Goal: Task Accomplishment & Management: Use online tool/utility

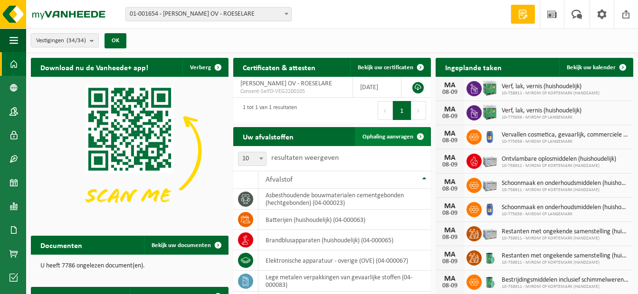
click at [377, 134] on span "Ophaling aanvragen" at bounding box center [387, 137] width 51 height 6
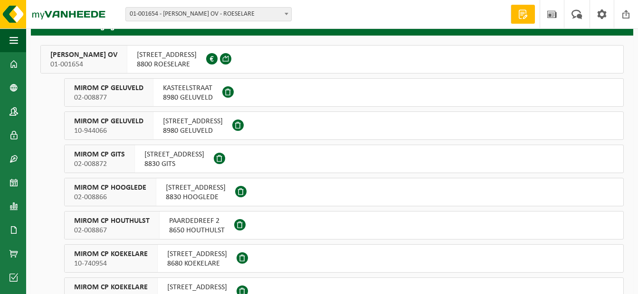
scroll to position [95, 0]
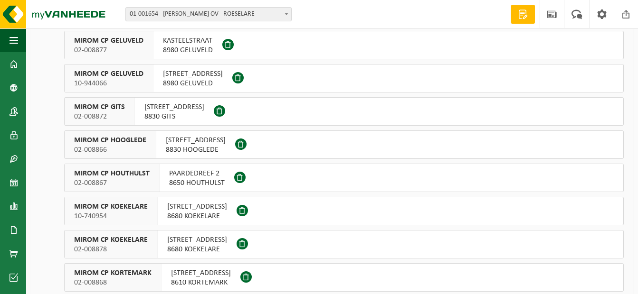
click at [206, 136] on span "HOGESTRAAT 154" at bounding box center [196, 140] width 60 height 9
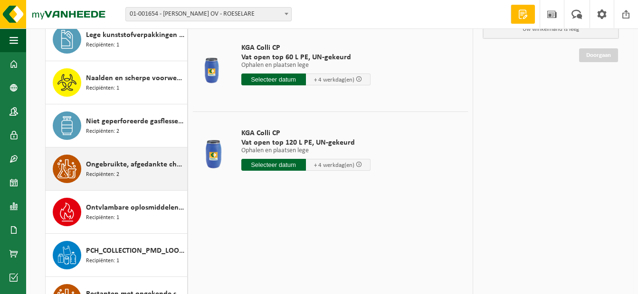
scroll to position [570, 0]
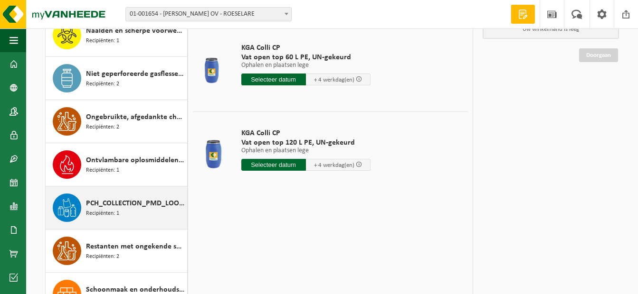
click at [115, 201] on span "PCH_COLLECTION_PMD_LOOSE" at bounding box center [135, 203] width 99 height 11
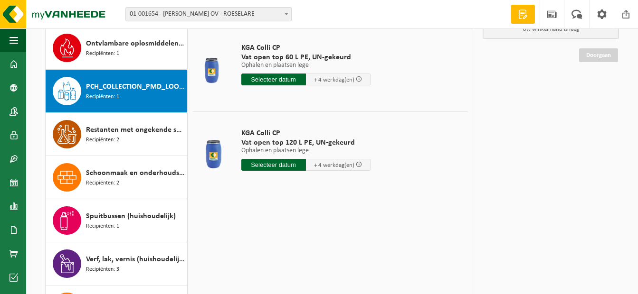
scroll to position [735, 0]
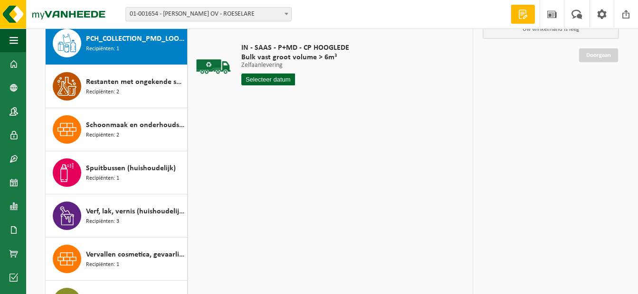
click at [271, 77] on input "text" at bounding box center [268, 80] width 54 height 12
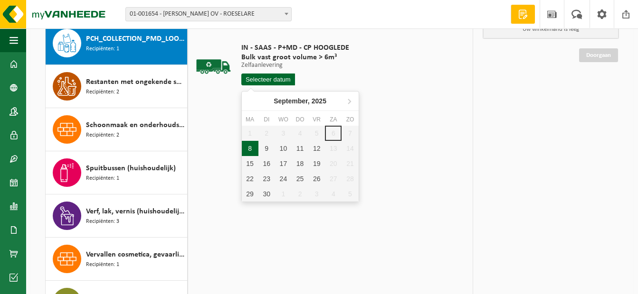
click at [251, 151] on div "8" at bounding box center [250, 148] width 17 height 15
type input "Van 2025-09-08"
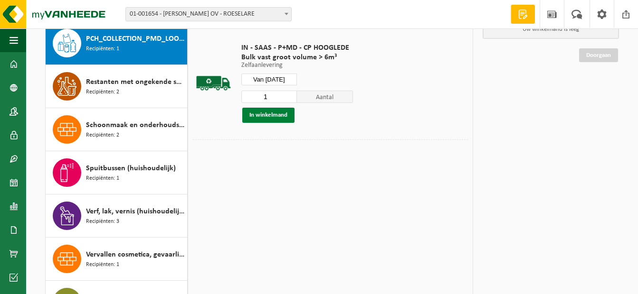
click at [258, 112] on button "In winkelmand" at bounding box center [268, 115] width 52 height 15
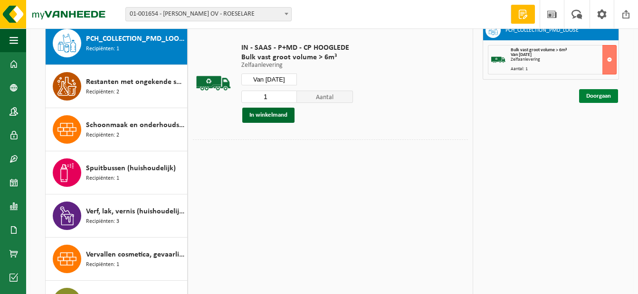
click at [606, 97] on link "Doorgaan" at bounding box center [598, 96] width 39 height 14
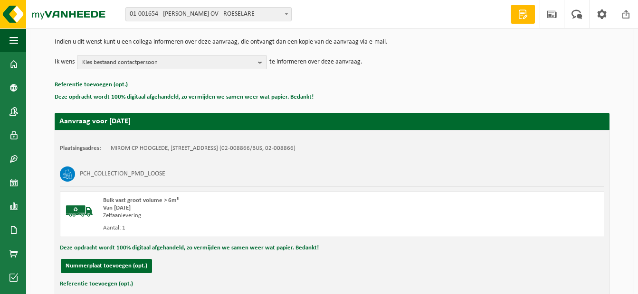
scroll to position [161, 0]
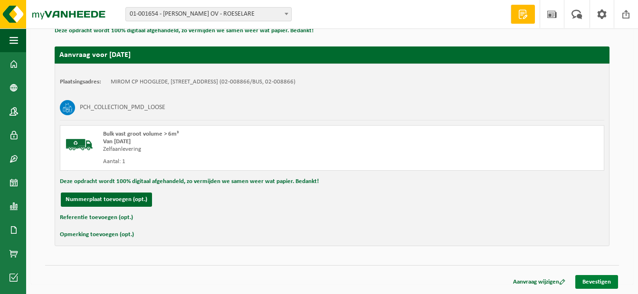
click at [596, 282] on link "Bevestigen" at bounding box center [596, 282] width 43 height 14
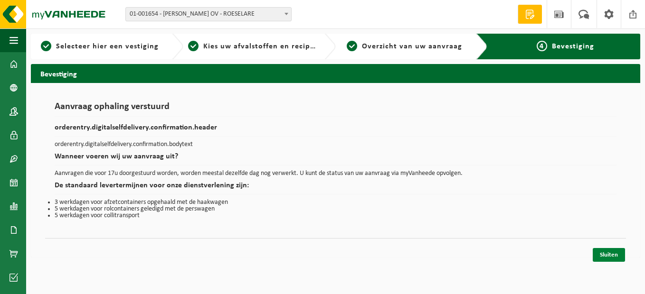
click at [613, 255] on link "Sluiten" at bounding box center [609, 255] width 32 height 14
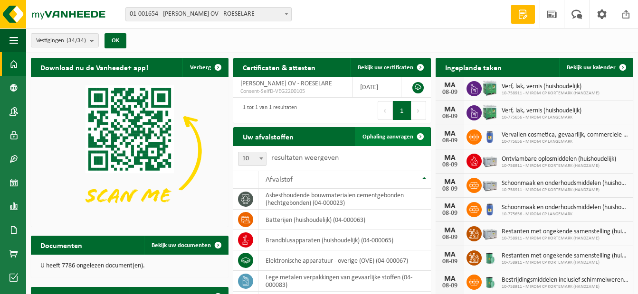
click at [398, 137] on span "Ophaling aanvragen" at bounding box center [387, 137] width 51 height 6
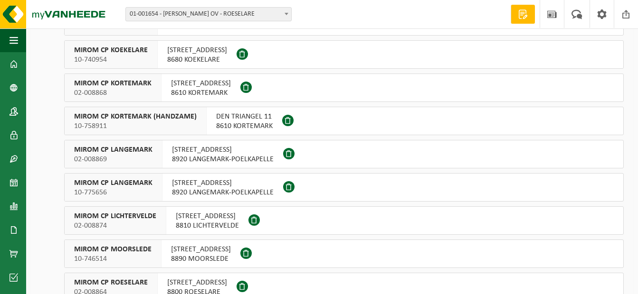
scroll to position [332, 0]
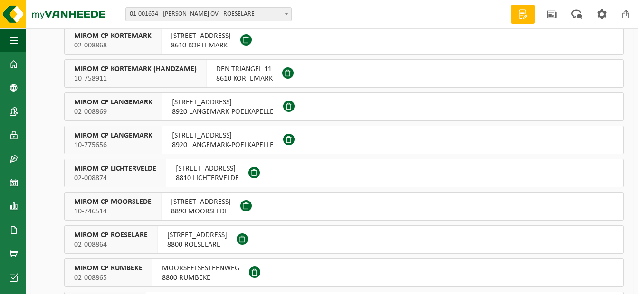
click at [219, 239] on span "OOSTNIEUWKERKSESTEENWEG 121" at bounding box center [197, 235] width 60 height 9
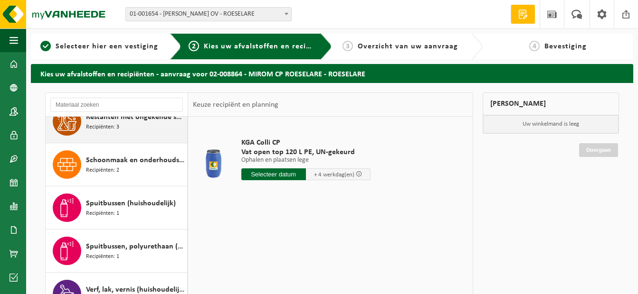
scroll to position [829, 0]
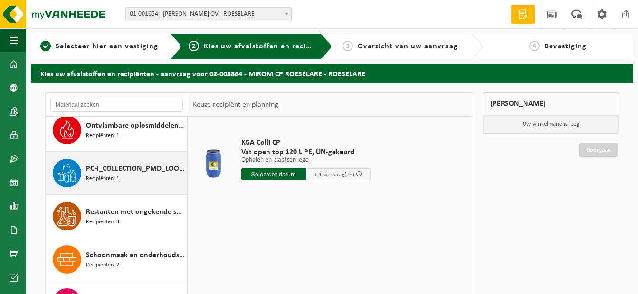
click at [114, 171] on span "PCH_COLLECTION_PMD_LOOSE" at bounding box center [135, 168] width 99 height 11
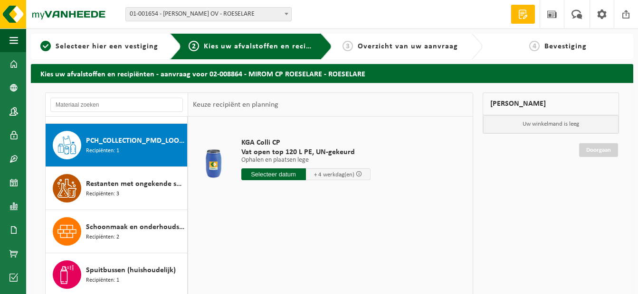
scroll to position [864, 0]
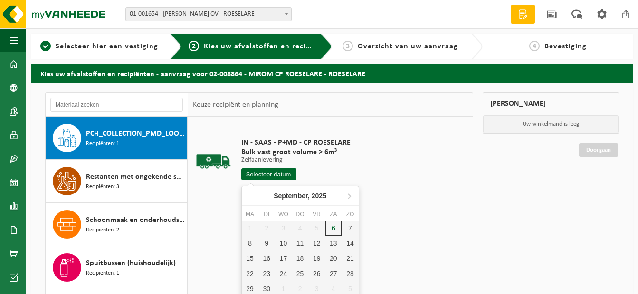
click at [255, 175] on input "text" at bounding box center [268, 175] width 55 height 12
click at [251, 241] on div "8" at bounding box center [250, 243] width 17 height 15
type input "Van 2025-09-08"
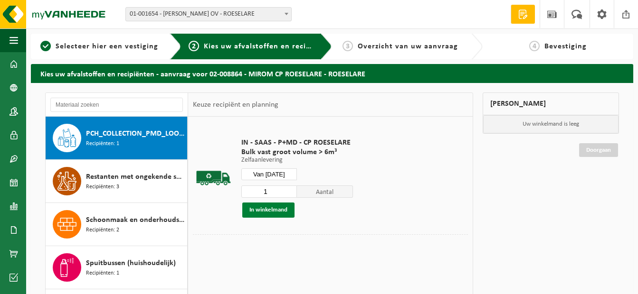
click at [266, 209] on button "In winkelmand" at bounding box center [268, 210] width 52 height 15
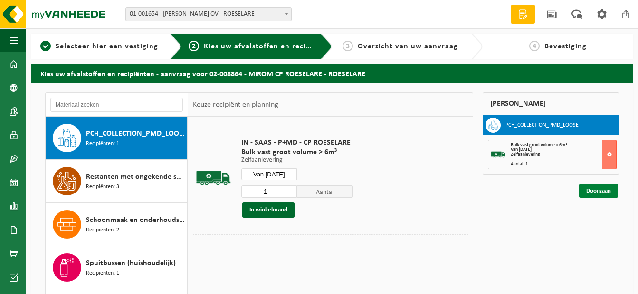
click at [597, 190] on link "Doorgaan" at bounding box center [598, 191] width 39 height 14
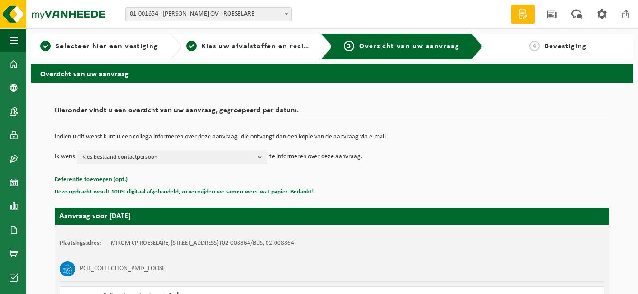
scroll to position [161, 0]
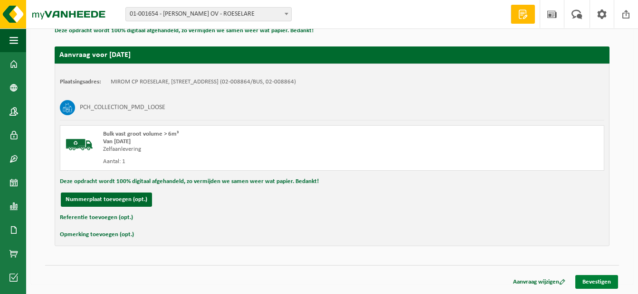
click at [602, 280] on link "Bevestigen" at bounding box center [596, 282] width 43 height 14
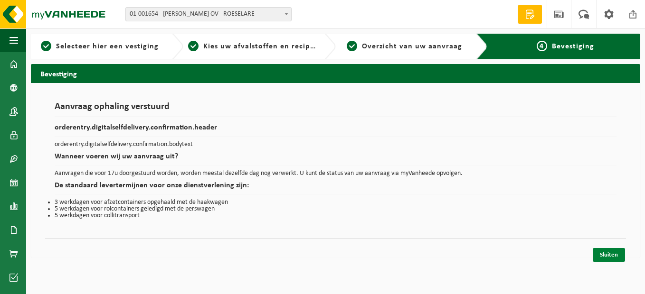
click at [603, 258] on link "Sluiten" at bounding box center [609, 255] width 32 height 14
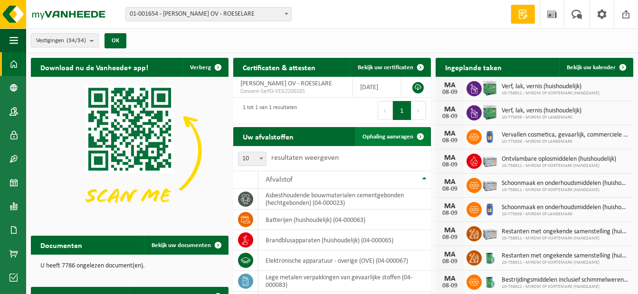
click at [384, 137] on span "Ophaling aanvragen" at bounding box center [387, 137] width 51 height 6
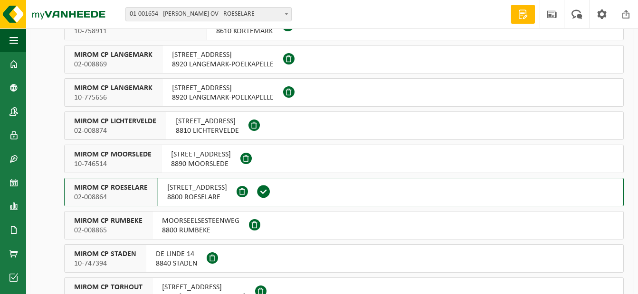
scroll to position [475, 0]
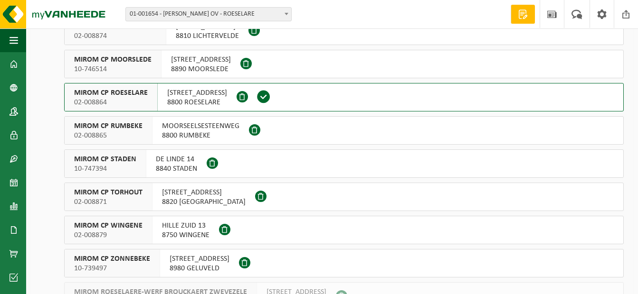
click at [188, 125] on span "MOORSEELSESTEENWEG" at bounding box center [200, 126] width 77 height 9
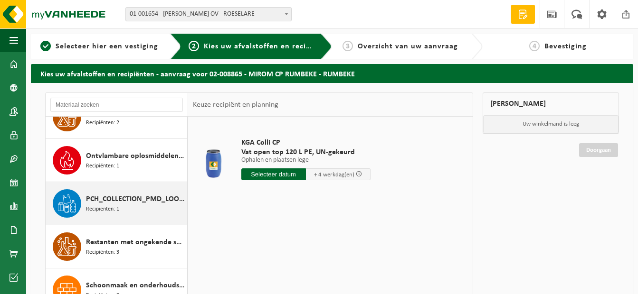
click at [129, 207] on div "PCH_COLLECTION_PMD_LOOSE Recipiënten: 1" at bounding box center [135, 204] width 99 height 28
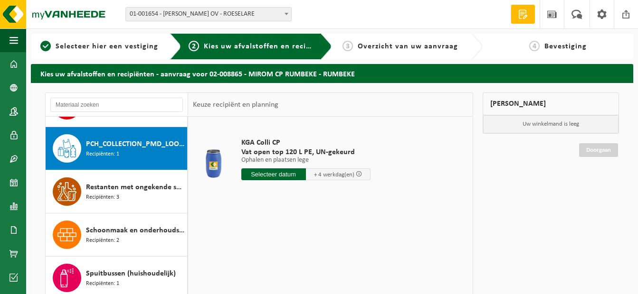
scroll to position [778, 0]
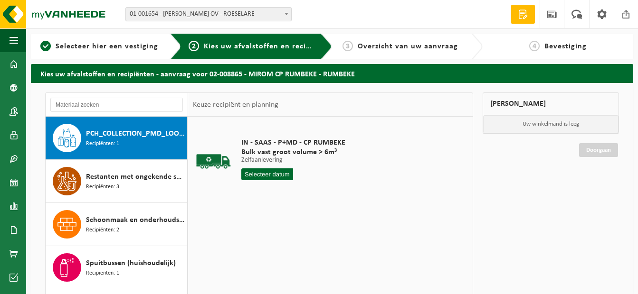
click at [265, 174] on input "text" at bounding box center [267, 175] width 52 height 12
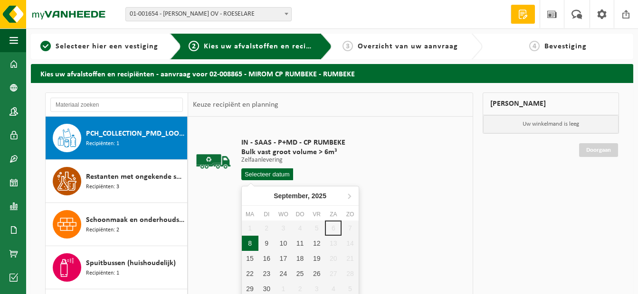
click at [248, 245] on div "8" at bounding box center [250, 243] width 17 height 15
type input "Van 2025-09-08"
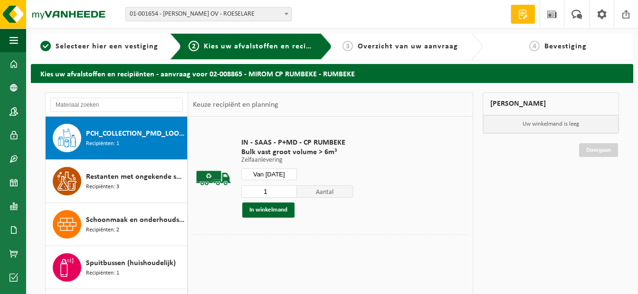
scroll to position [95, 0]
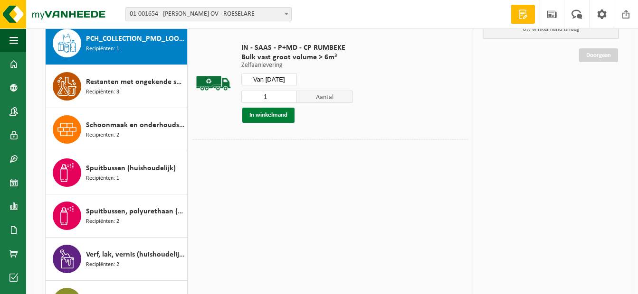
click at [271, 117] on button "In winkelmand" at bounding box center [268, 115] width 52 height 15
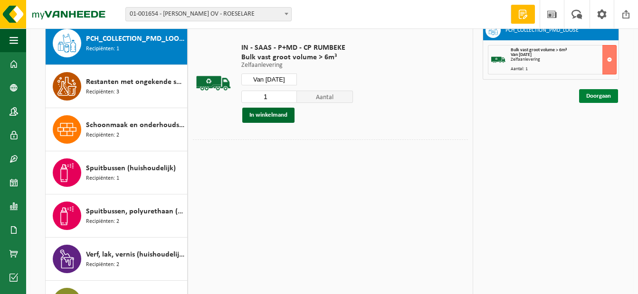
click at [593, 96] on link "Doorgaan" at bounding box center [598, 96] width 39 height 14
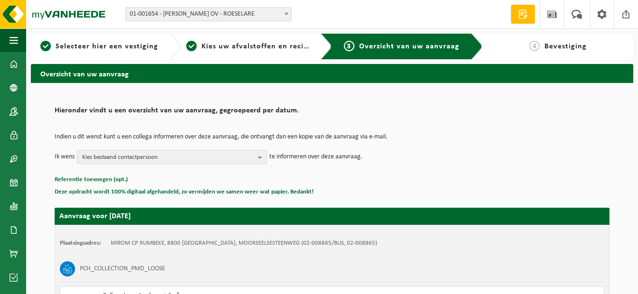
scroll to position [161, 0]
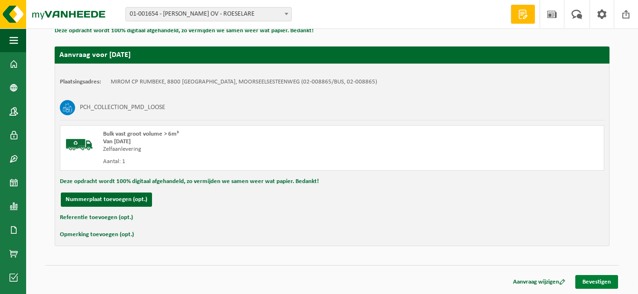
click at [595, 278] on link "Bevestigen" at bounding box center [596, 282] width 43 height 14
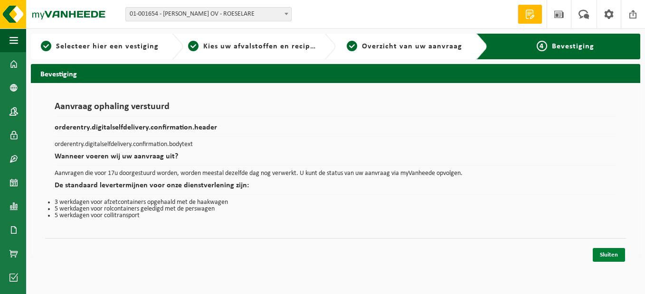
click at [609, 258] on link "Sluiten" at bounding box center [609, 255] width 32 height 14
